Goal: Navigation & Orientation: Find specific page/section

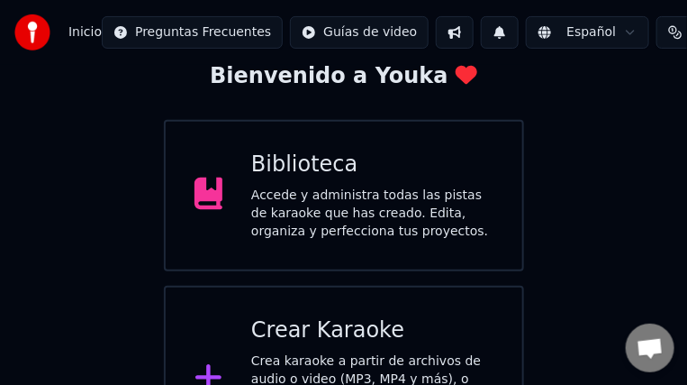
scroll to position [76, 0]
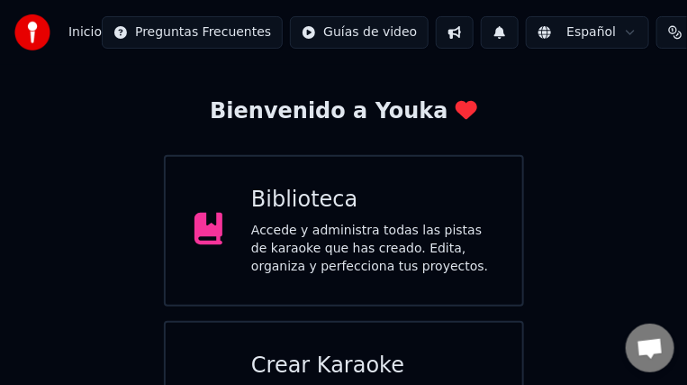
click at [435, 235] on div "Accede y administra todas las pistas de karaoke que has creado. Edita, organiza…" at bounding box center [372, 249] width 242 height 54
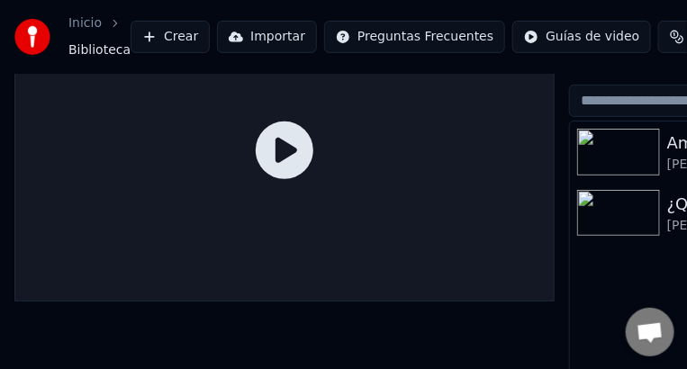
click at [90, 26] on link "Inicio" at bounding box center [84, 23] width 33 height 18
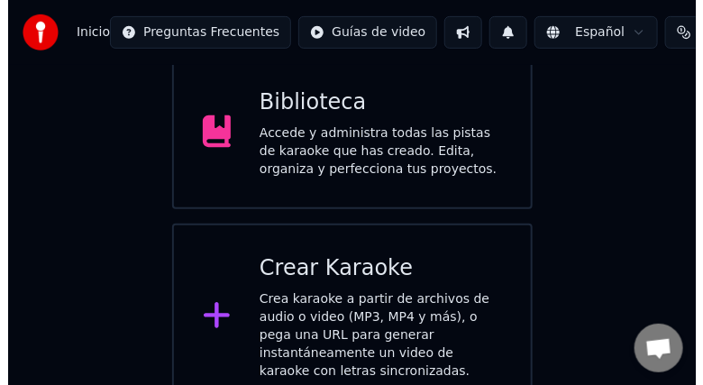
scroll to position [179, 0]
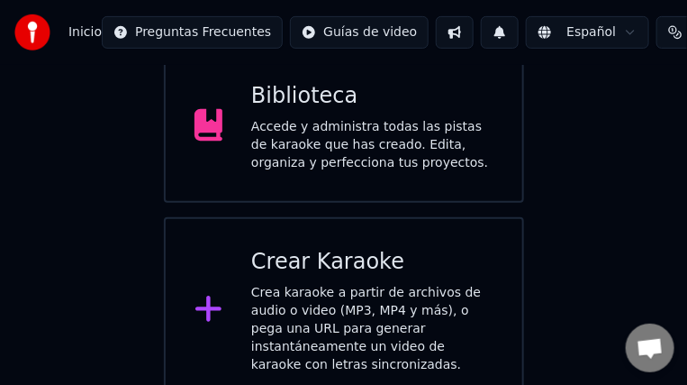
click at [413, 308] on div "Crea karaoke a partir de archivos de audio o video (MP3, MP4 y más), o pega una…" at bounding box center [372, 329] width 242 height 90
